Goal: Transaction & Acquisition: Subscribe to service/newsletter

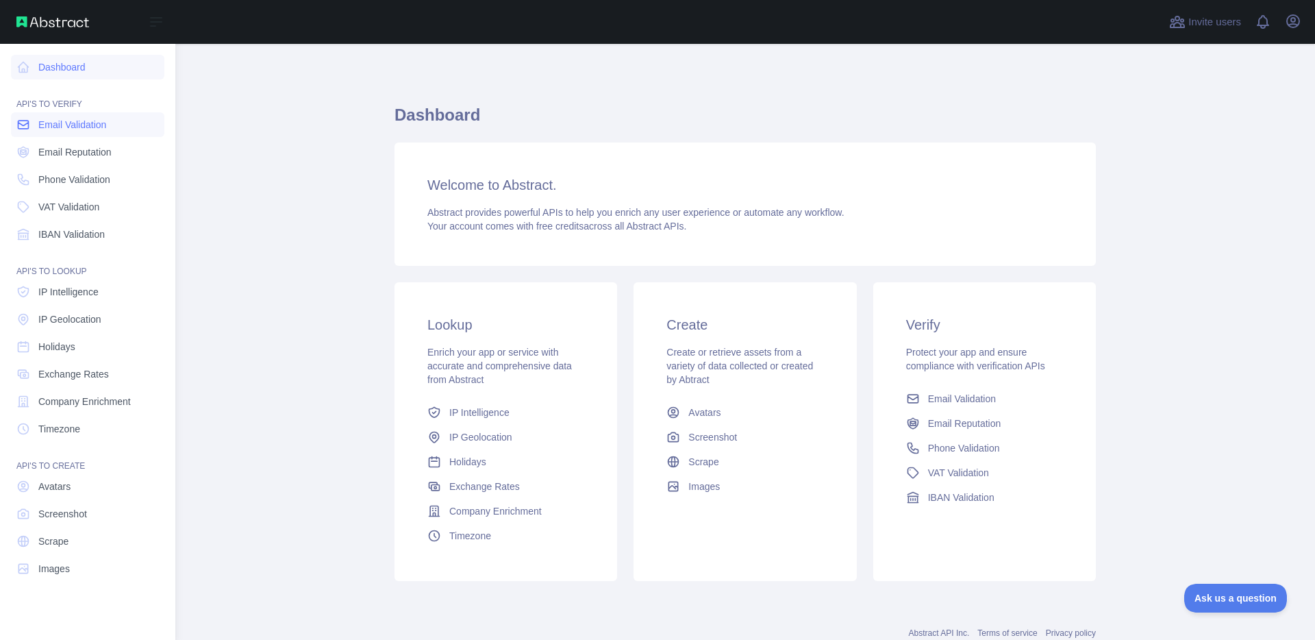
click at [77, 132] on link "Email Validation" at bounding box center [87, 124] width 153 height 25
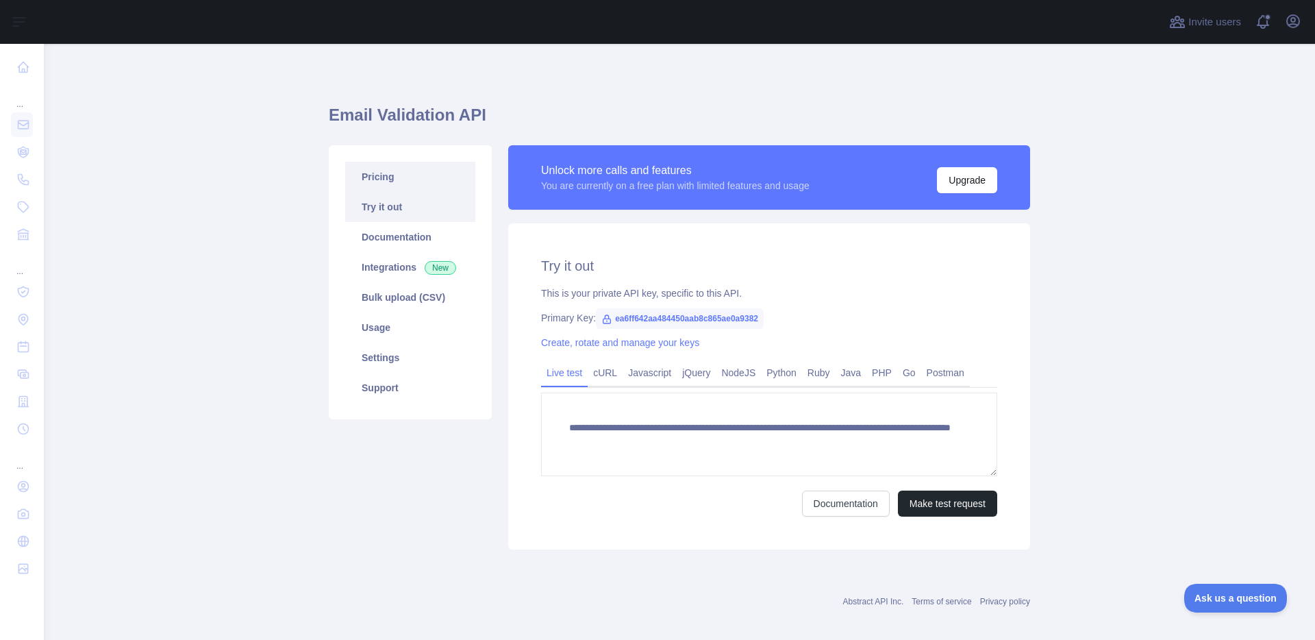
click at [408, 190] on link "Pricing" at bounding box center [410, 177] width 130 height 30
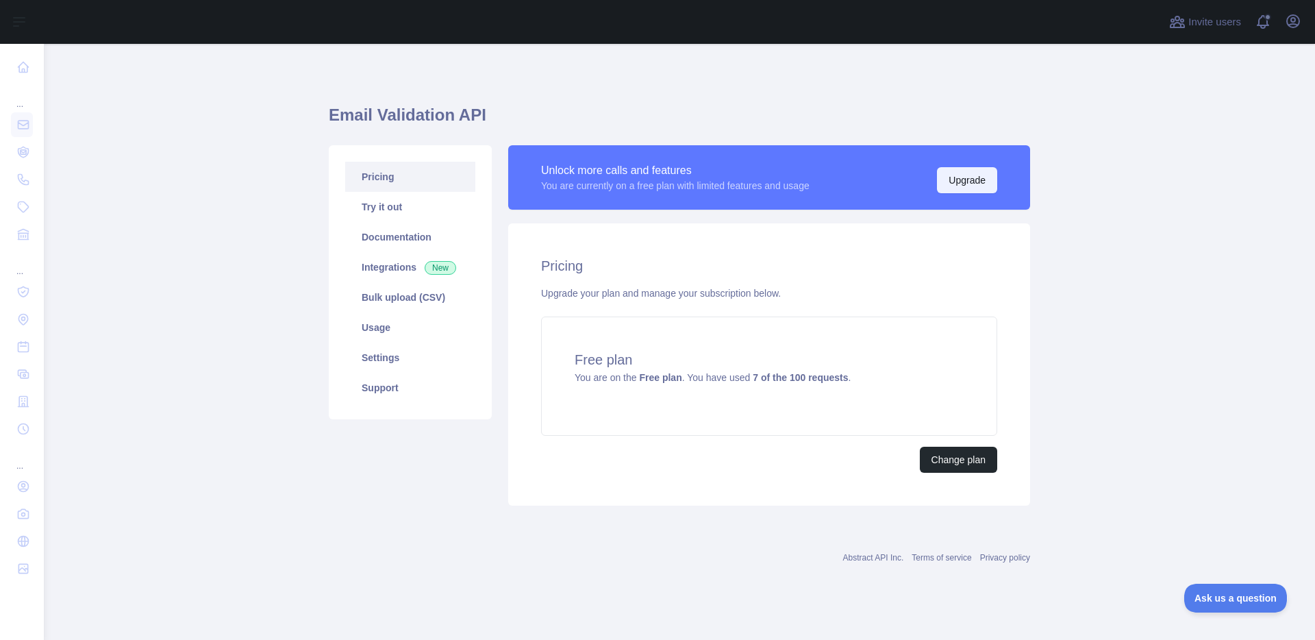
click at [969, 179] on button "Upgrade" at bounding box center [967, 180] width 60 height 26
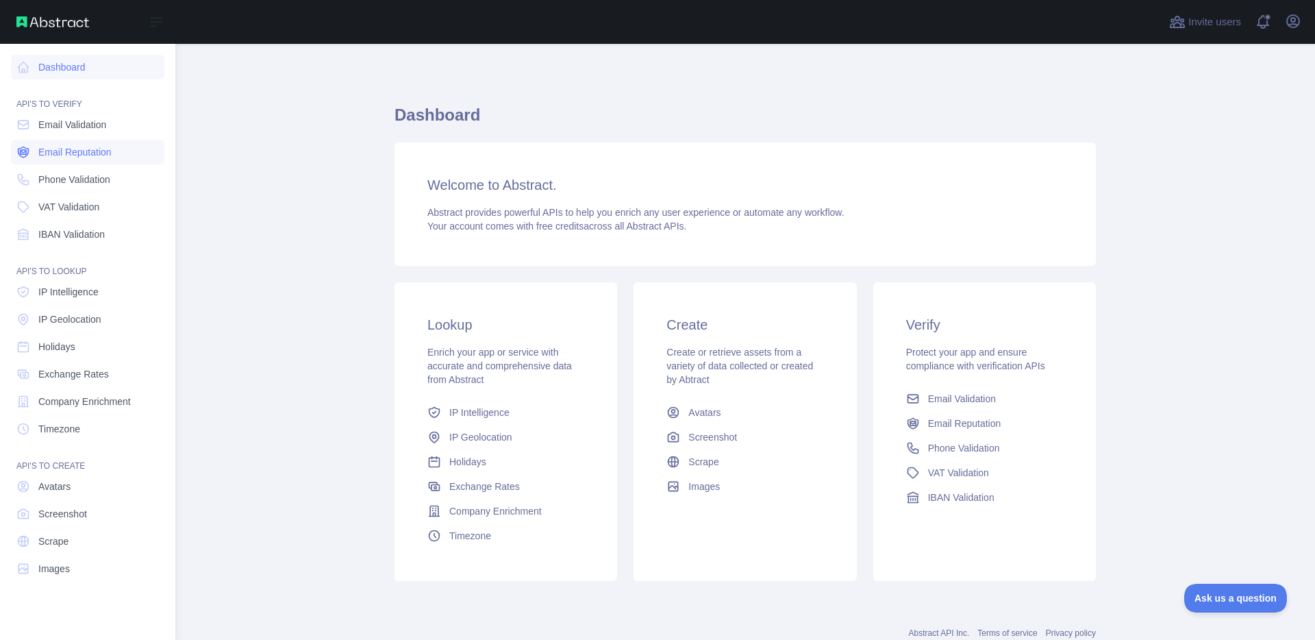
click at [74, 148] on span "Email Reputation" at bounding box center [74, 152] width 73 height 14
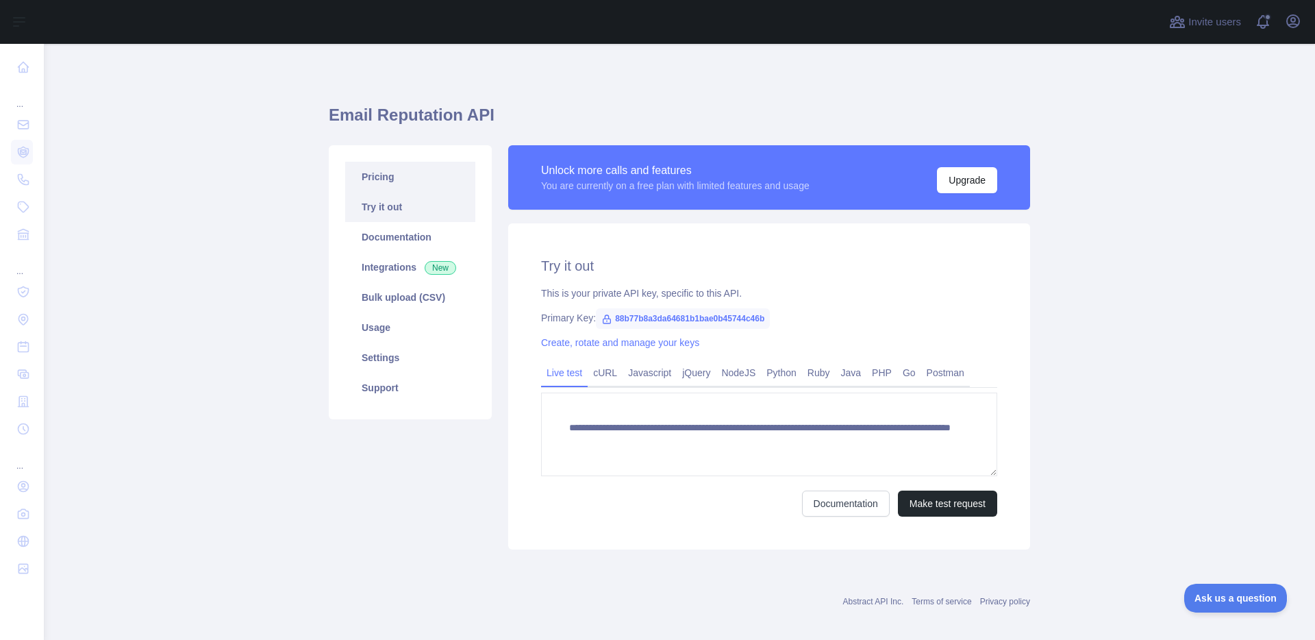
click at [411, 187] on link "Pricing" at bounding box center [410, 177] width 130 height 30
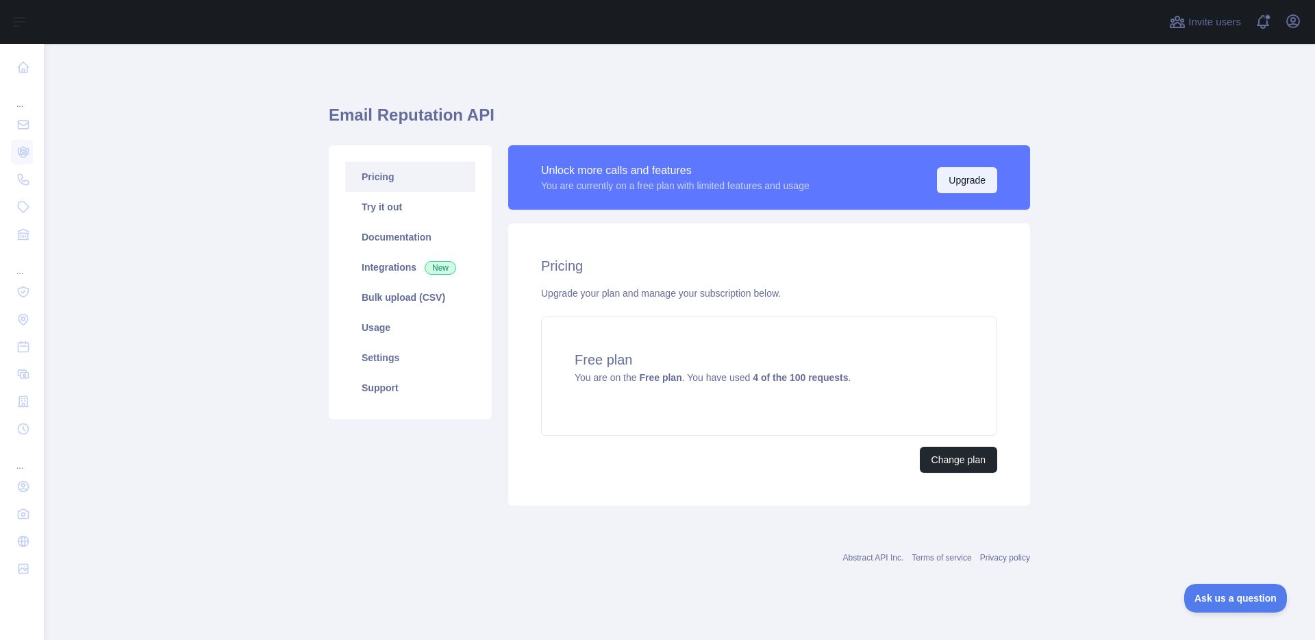
click at [951, 182] on button "Upgrade" at bounding box center [967, 180] width 60 height 26
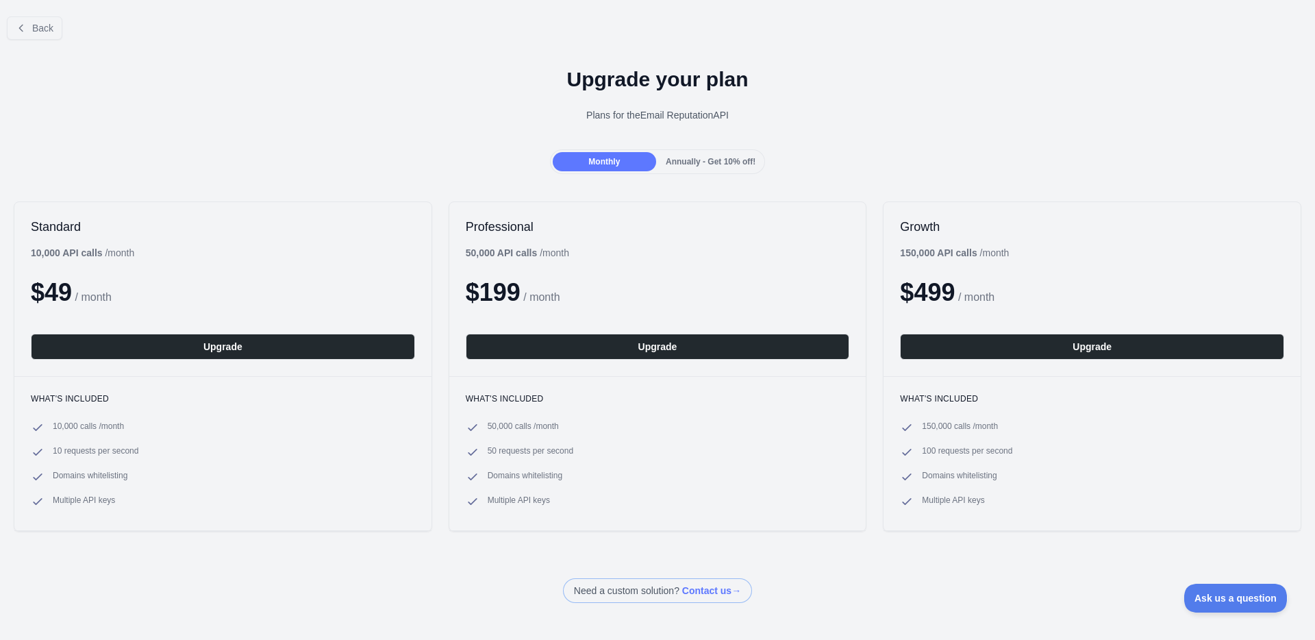
click at [883, 137] on div "Upgrade your plan Plans for the Email Reputation API" at bounding box center [657, 100] width 1315 height 99
click at [889, 103] on div "Upgrade your plan Plans for the Email Reputation API" at bounding box center [657, 100] width 1315 height 99
click at [896, 64] on div "Upgrade your plan Plans for the Email Reputation API" at bounding box center [657, 100] width 1315 height 99
click at [947, 21] on div "Back" at bounding box center [657, 27] width 1315 height 45
click at [916, 19] on div "Back" at bounding box center [657, 27] width 1315 height 45
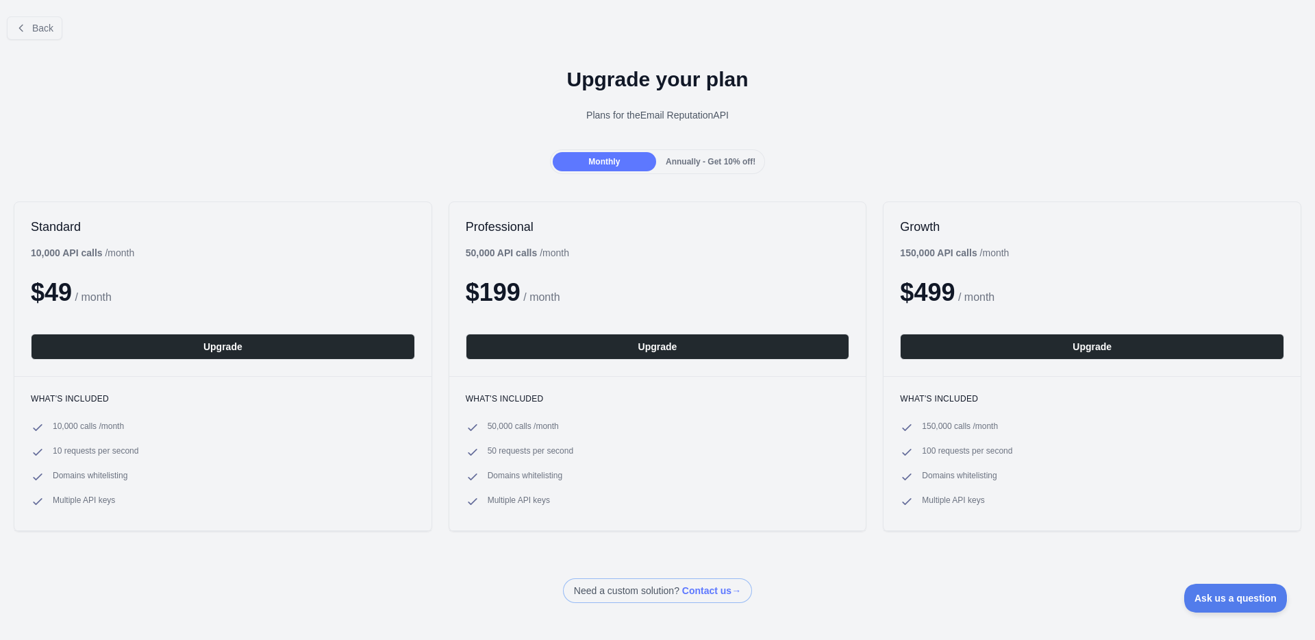
drag, startPoint x: 1056, startPoint y: 51, endPoint x: 1044, endPoint y: 50, distance: 12.4
click at [1056, 51] on div "Back Upgrade your plan Plans for the Email Reputation API Monthly Annually - Ge…" at bounding box center [657, 303] width 1315 height 597
drag, startPoint x: 1043, startPoint y: 48, endPoint x: 1050, endPoint y: 42, distance: 9.2
click at [1045, 47] on div "Back" at bounding box center [657, 27] width 1315 height 45
